Goal: Task Accomplishment & Management: Manage account settings

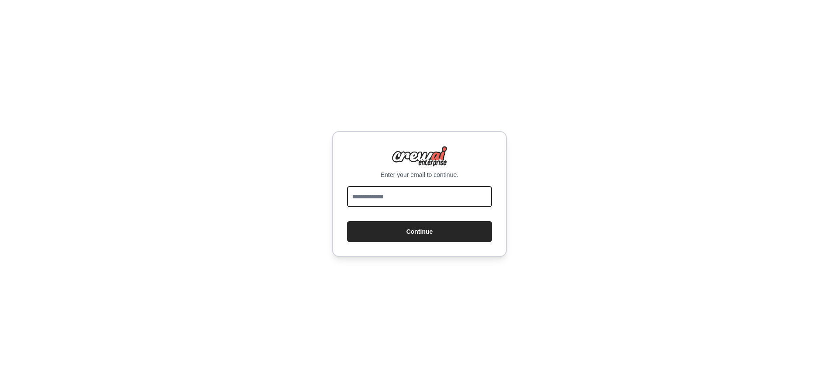
click at [431, 192] on input "email" at bounding box center [419, 196] width 145 height 21
type input "**********"
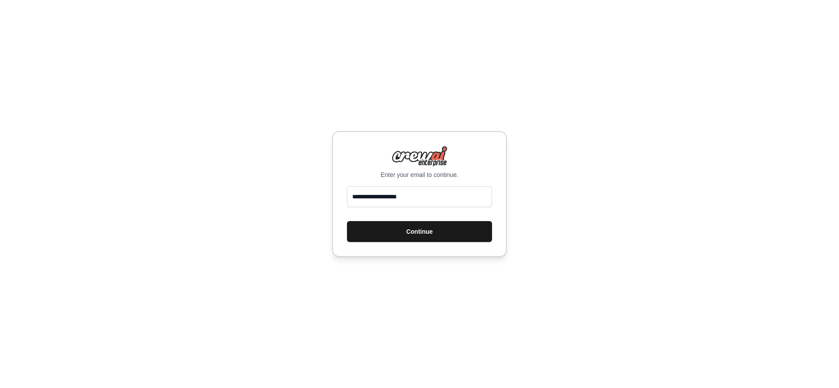
click at [414, 228] on button "Continue" at bounding box center [419, 231] width 145 height 21
